Goal: Transaction & Acquisition: Purchase product/service

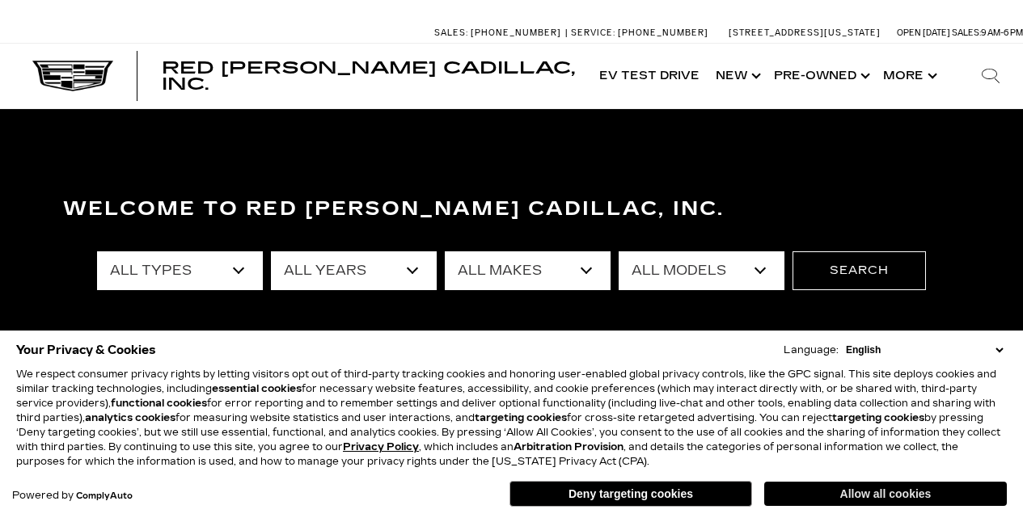
click at [858, 493] on button "Allow all cookies" at bounding box center [885, 494] width 243 height 24
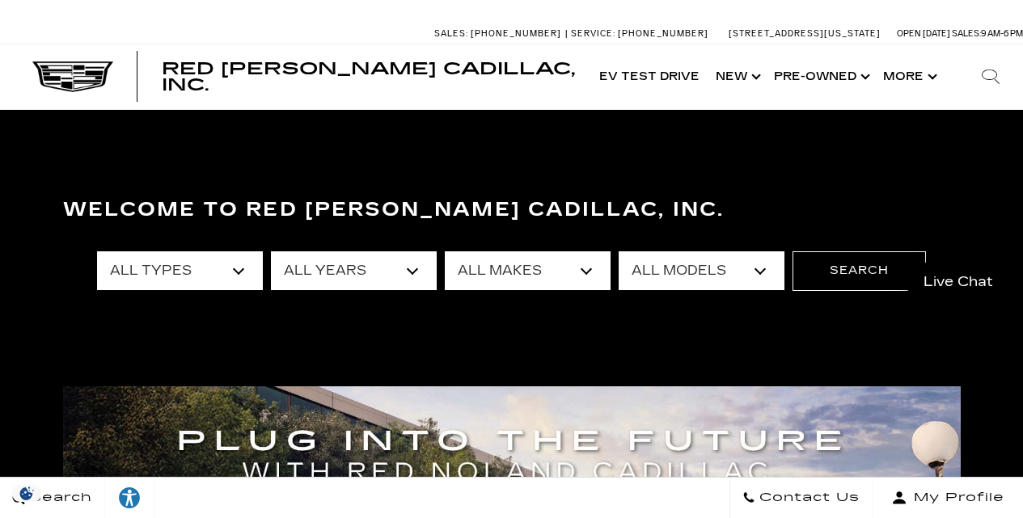
click at [683, 360] on div "Welcome to Red Noland Cadillac, Inc. All Types New Used Certified Used Demo All…" at bounding box center [511, 309] width 1023 height 243
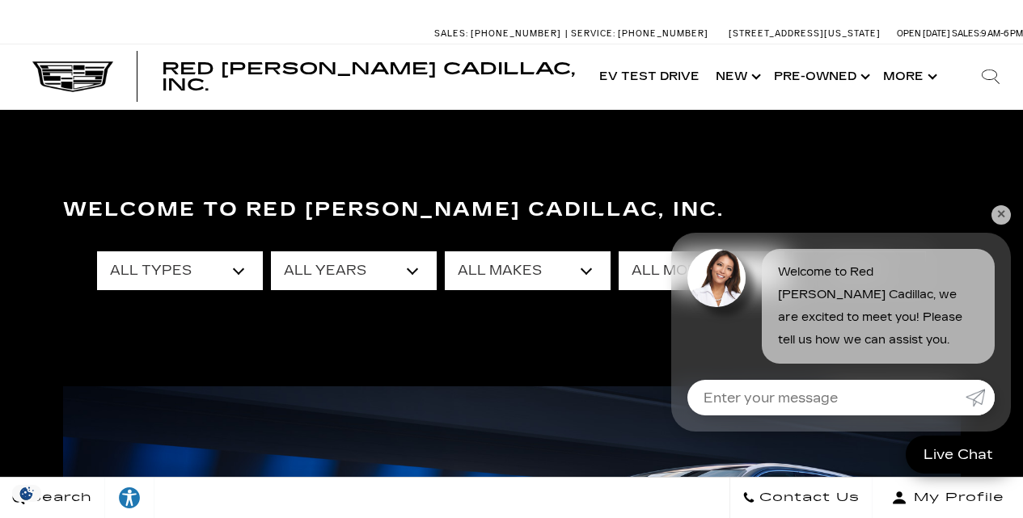
click at [998, 213] on link "✕" at bounding box center [1000, 214] width 19 height 19
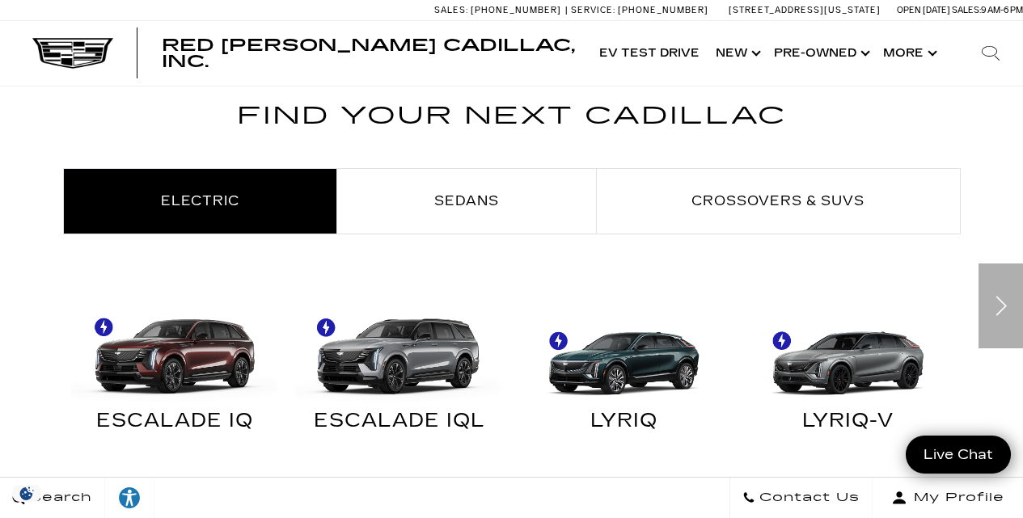
scroll to position [821, 0]
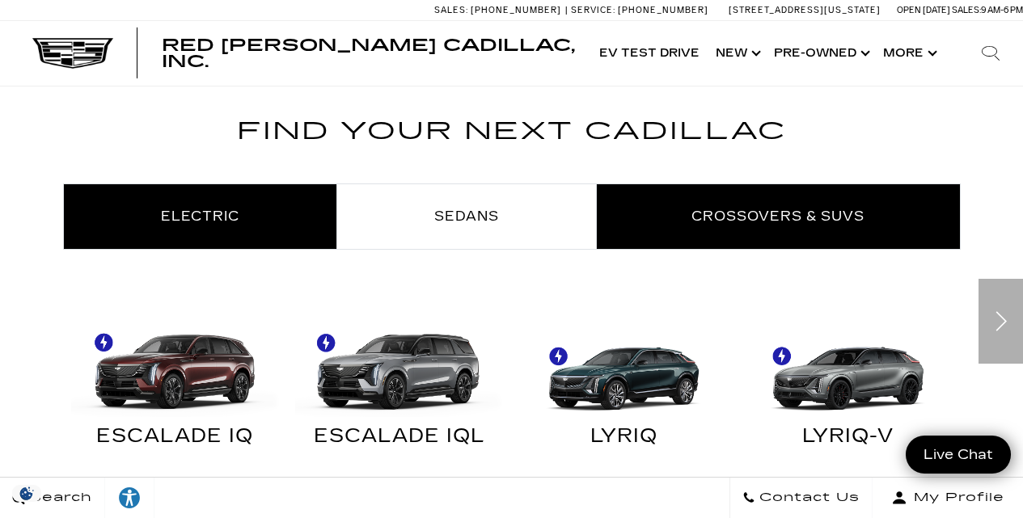
click at [747, 216] on span "Crossovers & SUVs" at bounding box center [777, 216] width 173 height 15
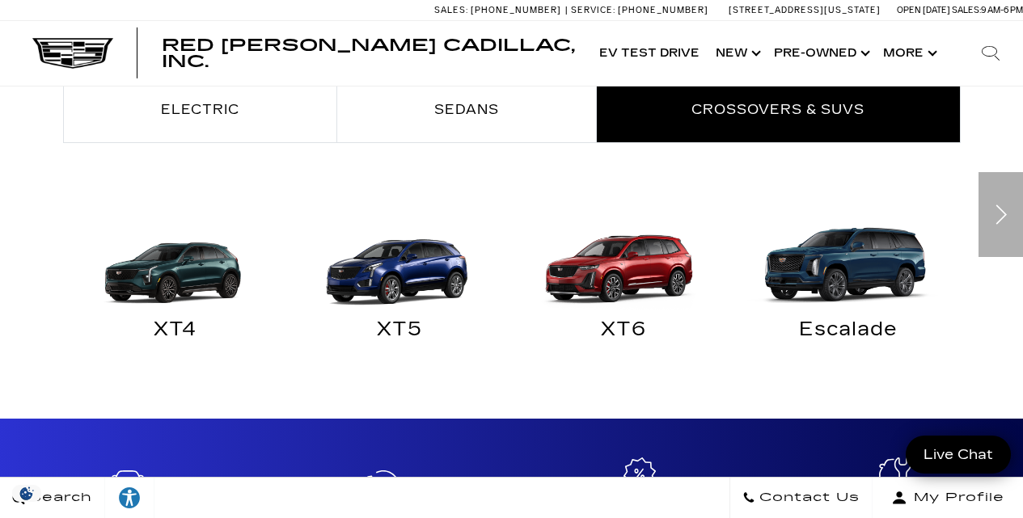
scroll to position [859, 0]
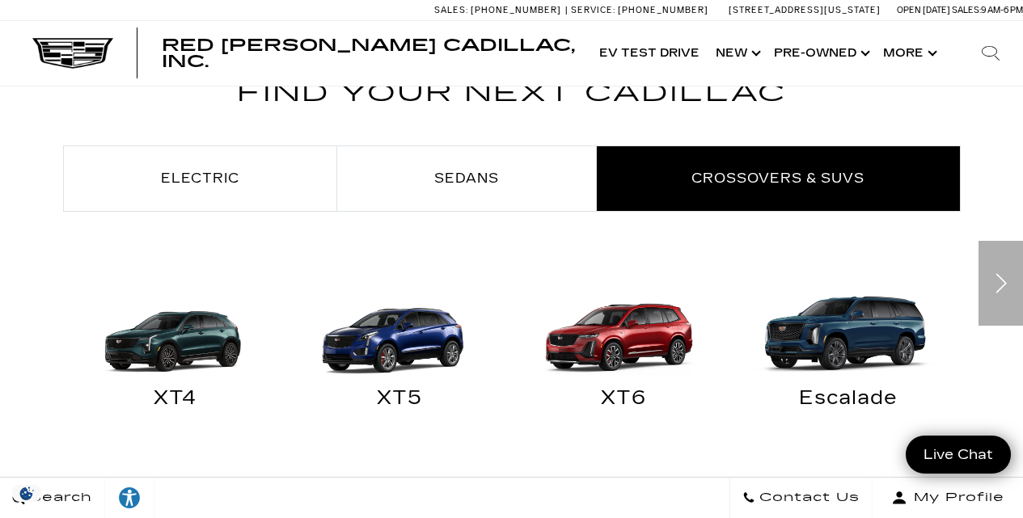
click at [397, 357] on img "Crossovers & SUVs" at bounding box center [395, 327] width 209 height 104
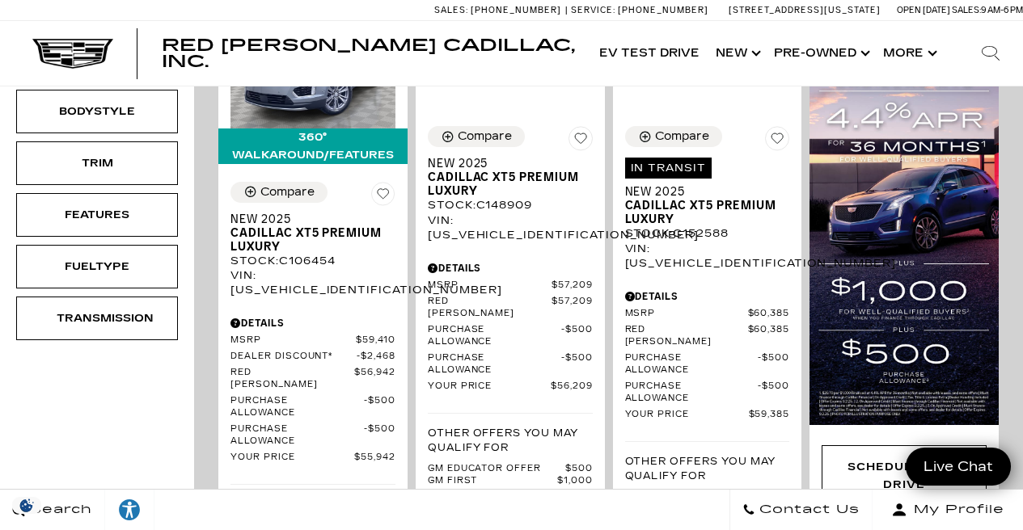
scroll to position [439, 0]
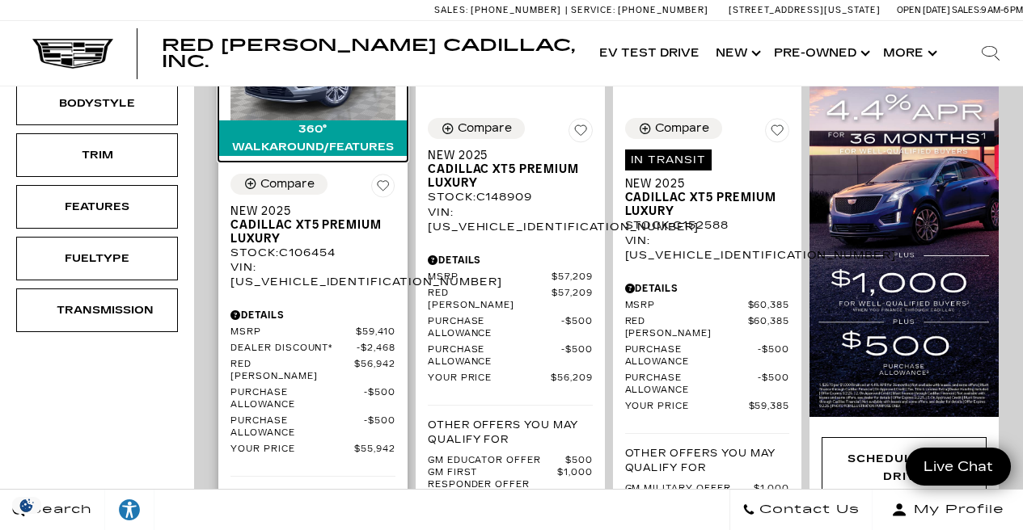
click at [309, 116] on img at bounding box center [312, 58] width 165 height 123
